Goal: Task Accomplishment & Management: Manage account settings

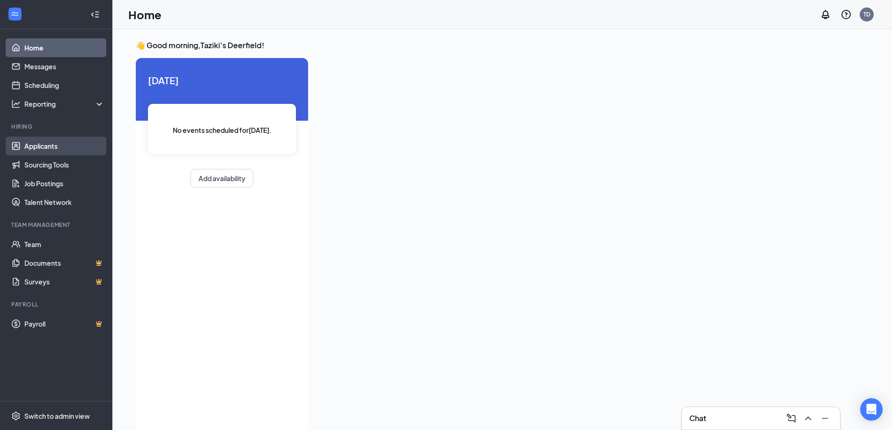
click at [53, 148] on link "Applicants" at bounding box center [64, 146] width 80 height 19
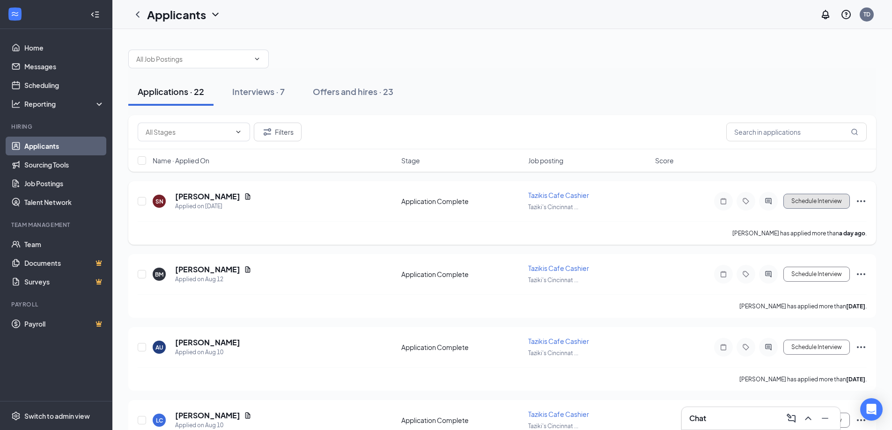
click at [809, 202] on button "Schedule Interview" at bounding box center [816, 201] width 66 height 15
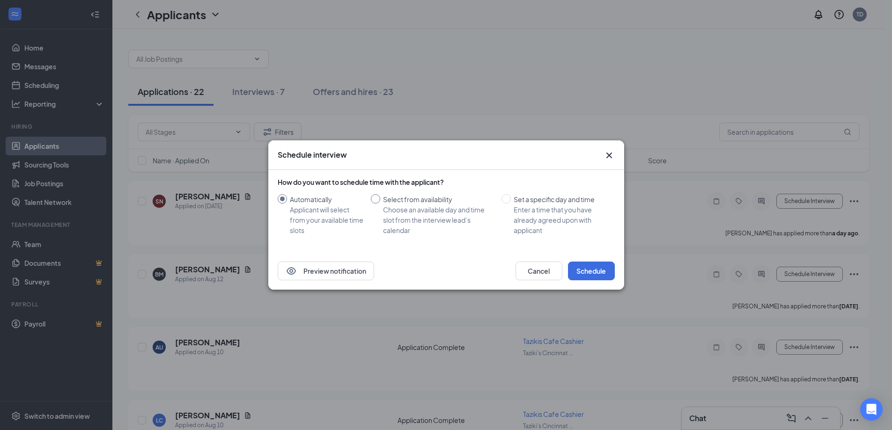
click at [376, 199] on input "Select from availability Choose an available day and time slot from the intervi…" at bounding box center [375, 198] width 9 height 9
radio input "true"
radio input "false"
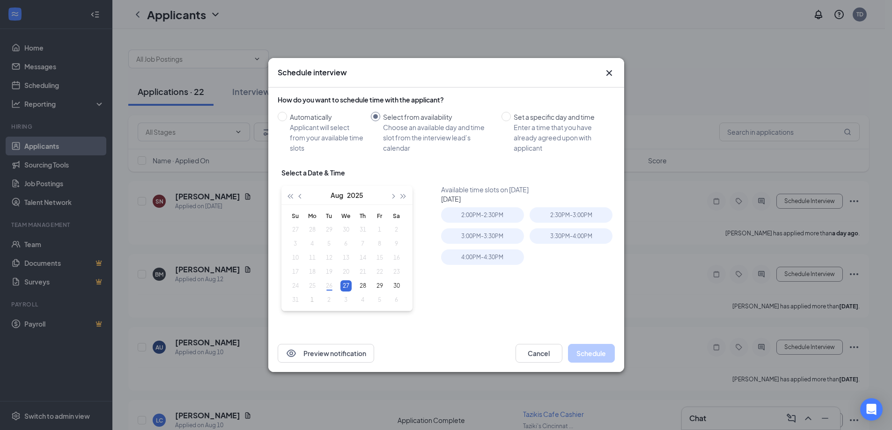
click at [458, 162] on div "How do you want to schedule time with the applicant? Automatically Applicant wi…" at bounding box center [446, 208] width 337 height 234
click at [486, 313] on div "Available time slots on [DATE] [DATE] 2:00PM - 2:30PM 2:30PM - 3:00PM 3:00PM - …" at bounding box center [529, 255] width 177 height 140
click at [509, 114] on input "Set a specific day and time Enter a time that you have already agreed upon with…" at bounding box center [505, 116] width 9 height 9
radio input "true"
radio input "false"
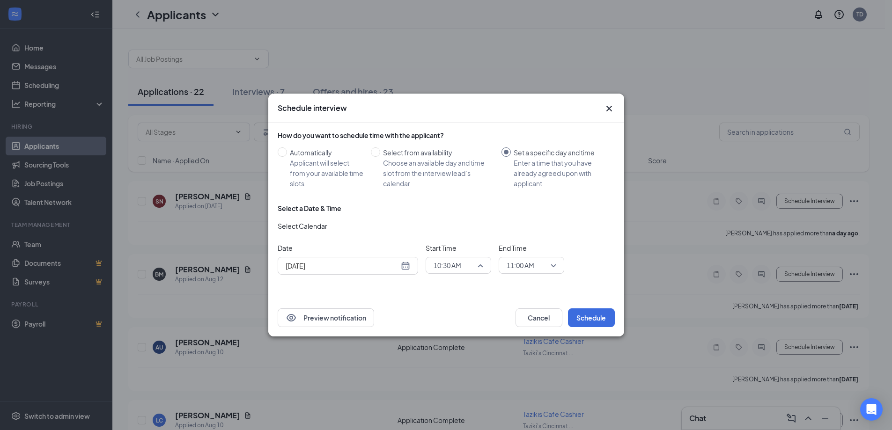
click at [481, 266] on span "10:30 AM" at bounding box center [459, 265] width 50 height 14
click at [446, 165] on span "02:30 PM" at bounding box center [447, 164] width 28 height 10
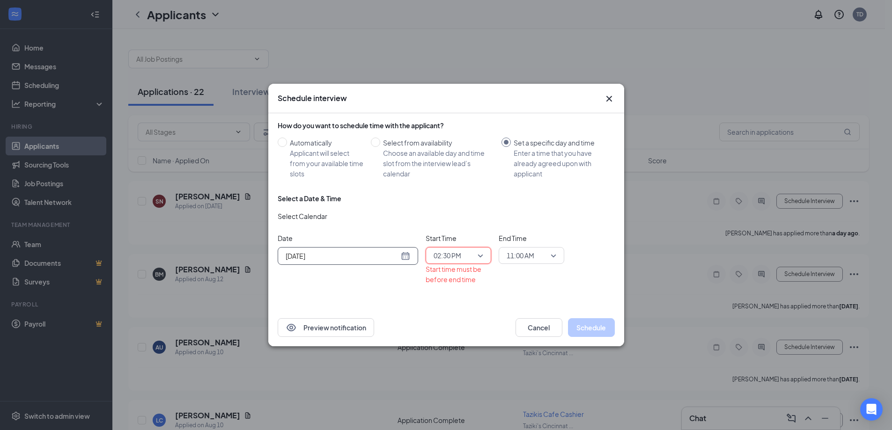
click at [305, 257] on input "[DATE]" at bounding box center [342, 256] width 113 height 10
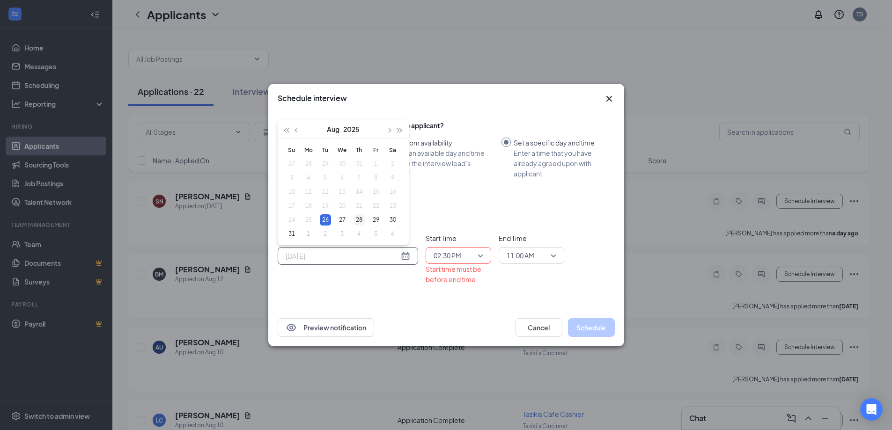
type input "[DATE]"
click at [361, 219] on div "28" at bounding box center [359, 219] width 11 height 11
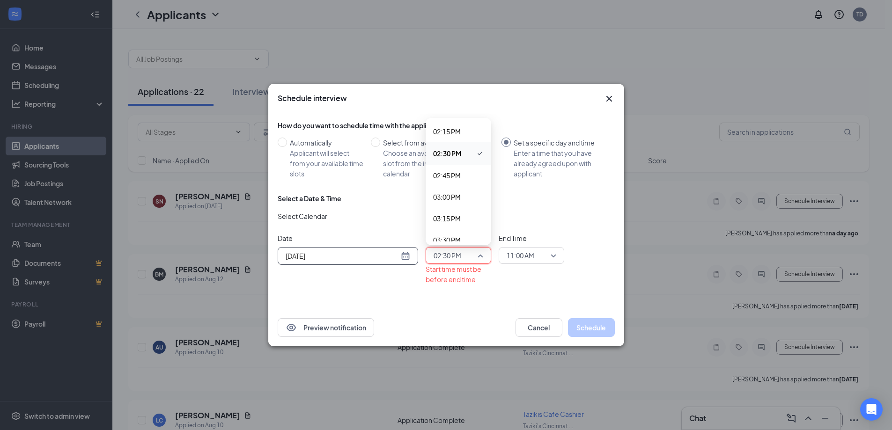
click at [479, 257] on span "02:30 PM" at bounding box center [459, 256] width 50 height 14
click at [480, 256] on span "02:30 PM" at bounding box center [459, 256] width 50 height 14
click at [449, 257] on span "02:30 PM" at bounding box center [448, 256] width 28 height 14
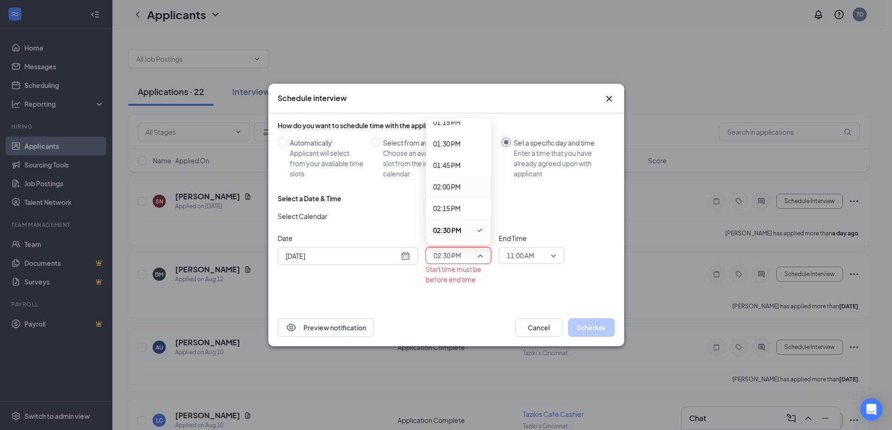
click at [453, 190] on span "02:00 PM" at bounding box center [447, 187] width 28 height 10
click at [479, 255] on span "02:00 PM" at bounding box center [459, 256] width 50 height 14
click at [454, 228] on span "02:30 PM" at bounding box center [447, 231] width 28 height 10
click at [552, 256] on span "11:00 AM" at bounding box center [532, 256] width 50 height 14
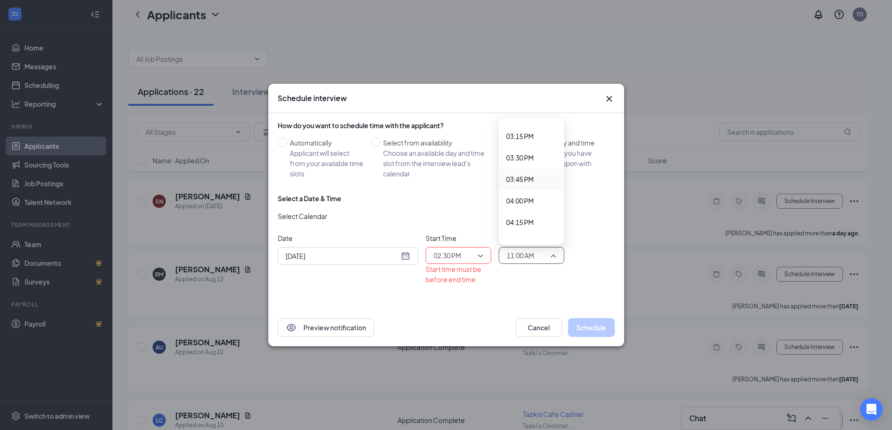
scroll to position [1217, 0]
click at [526, 209] on span "03:00 PM" at bounding box center [520, 208] width 28 height 10
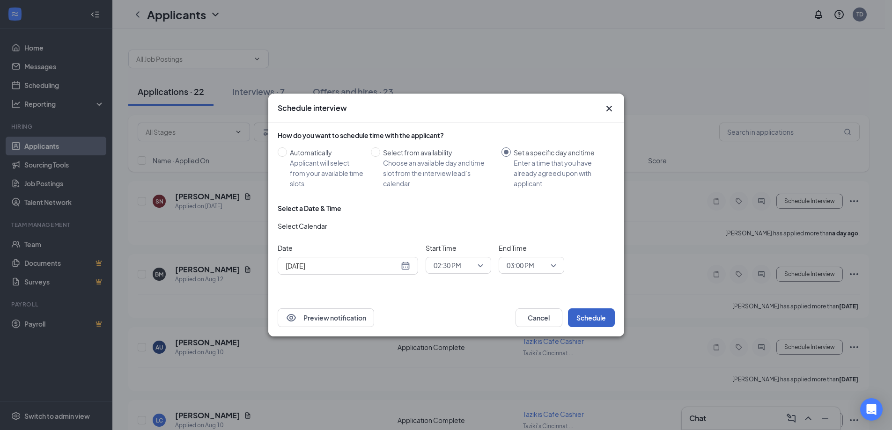
click at [600, 320] on button "Schedule" at bounding box center [591, 318] width 47 height 19
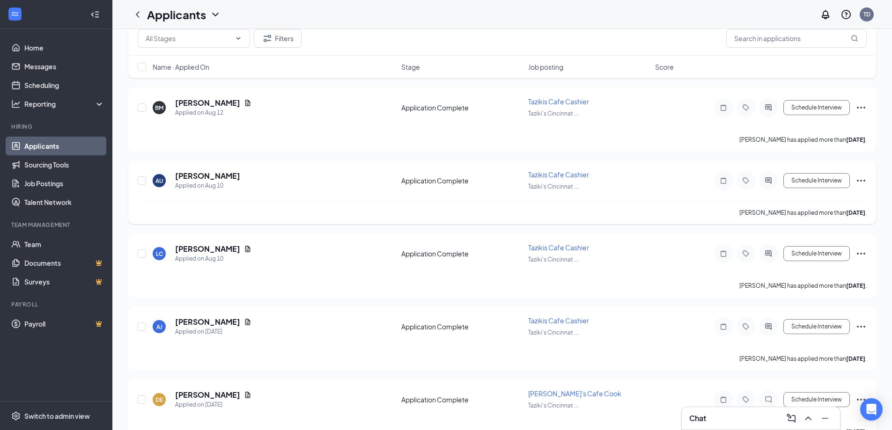
scroll to position [0, 0]
